Goal: Information Seeking & Learning: Understand process/instructions

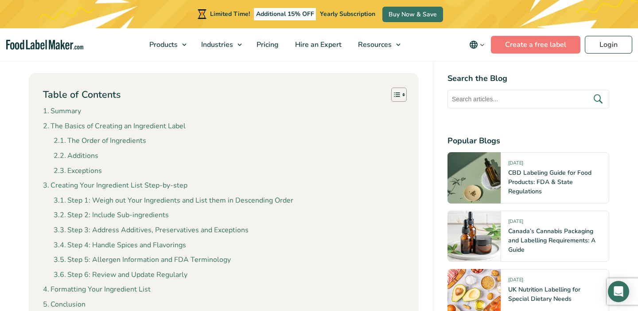
scroll to position [440, 0]
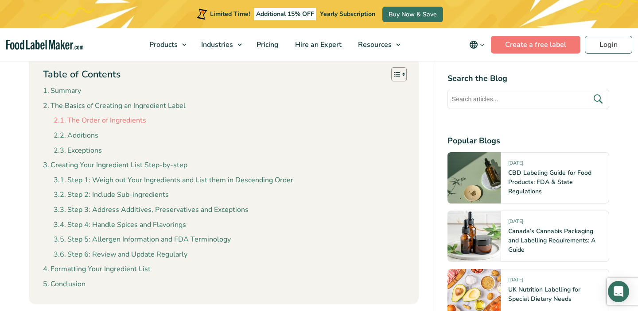
click at [139, 124] on link "The Order of Ingredients" at bounding box center [100, 121] width 93 height 12
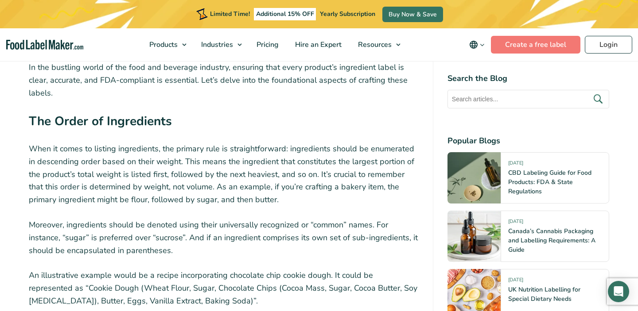
scroll to position [1175, 0]
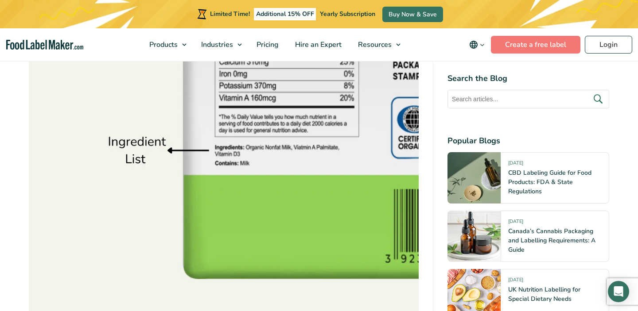
scroll to position [1011, 0]
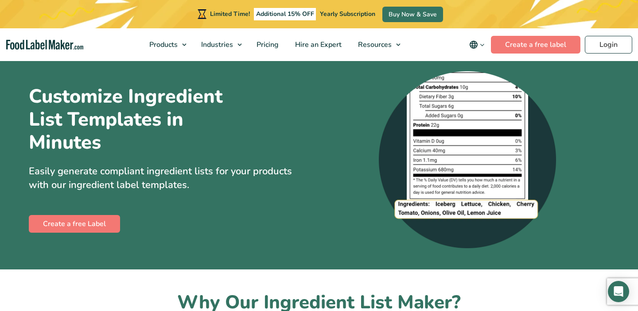
scroll to position [14, 0]
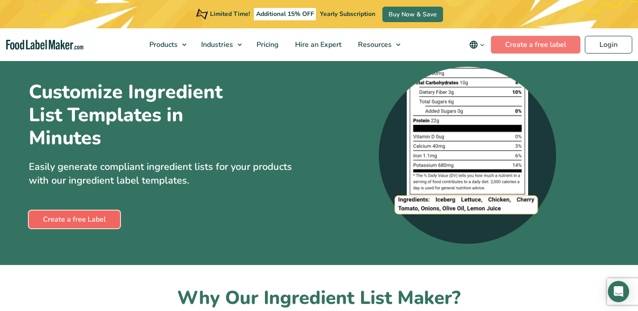
click at [97, 216] on link "Create a free Label" at bounding box center [74, 220] width 91 height 18
